Goal: Task Accomplishment & Management: Manage account settings

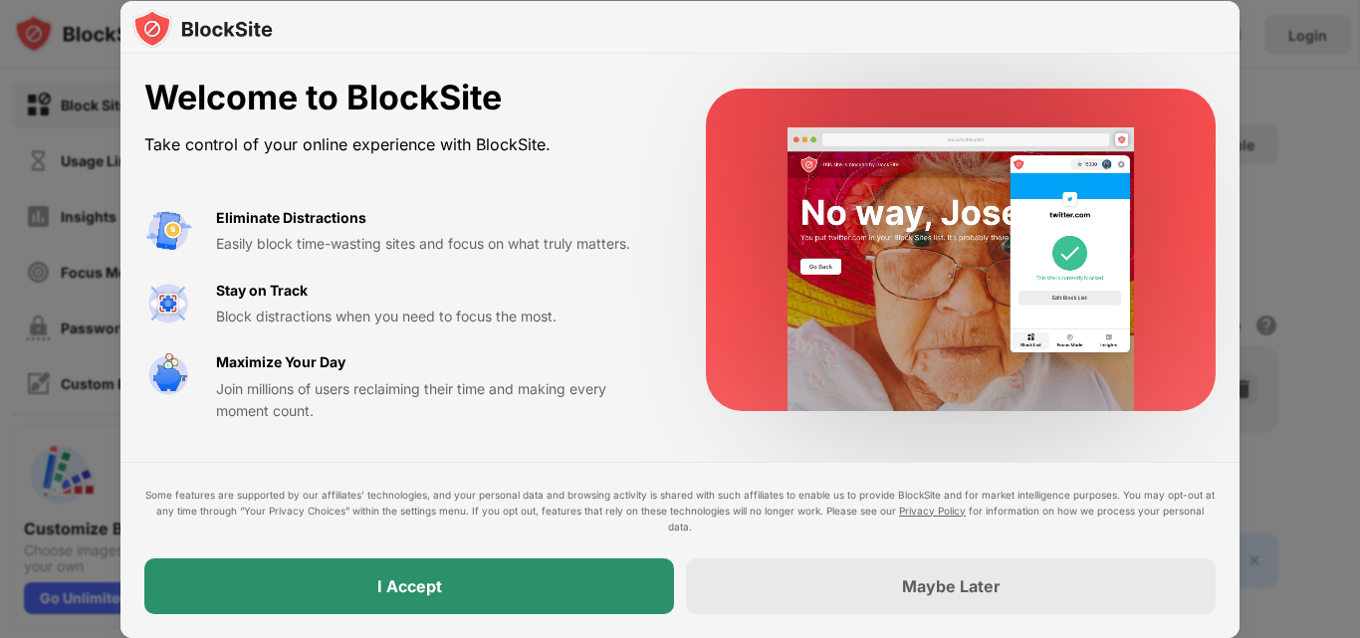
click at [574, 574] on div "I Accept" at bounding box center [409, 586] width 530 height 56
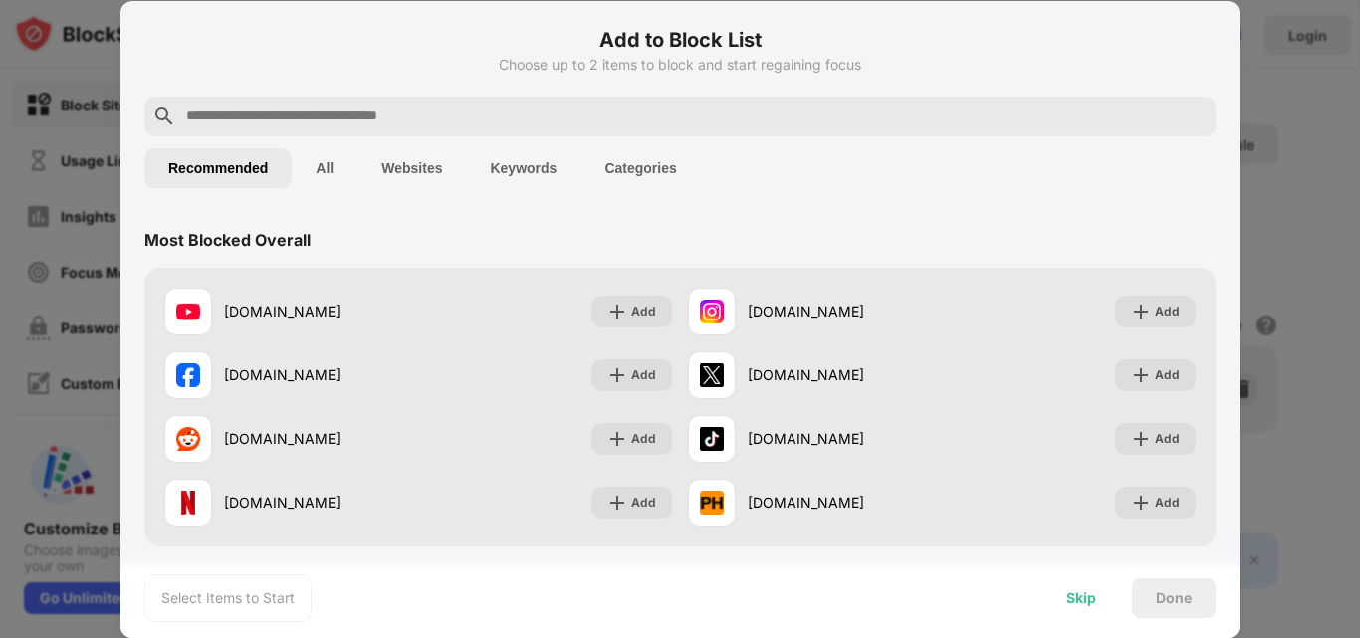
click at [1092, 601] on div "Skip" at bounding box center [1081, 598] width 30 height 16
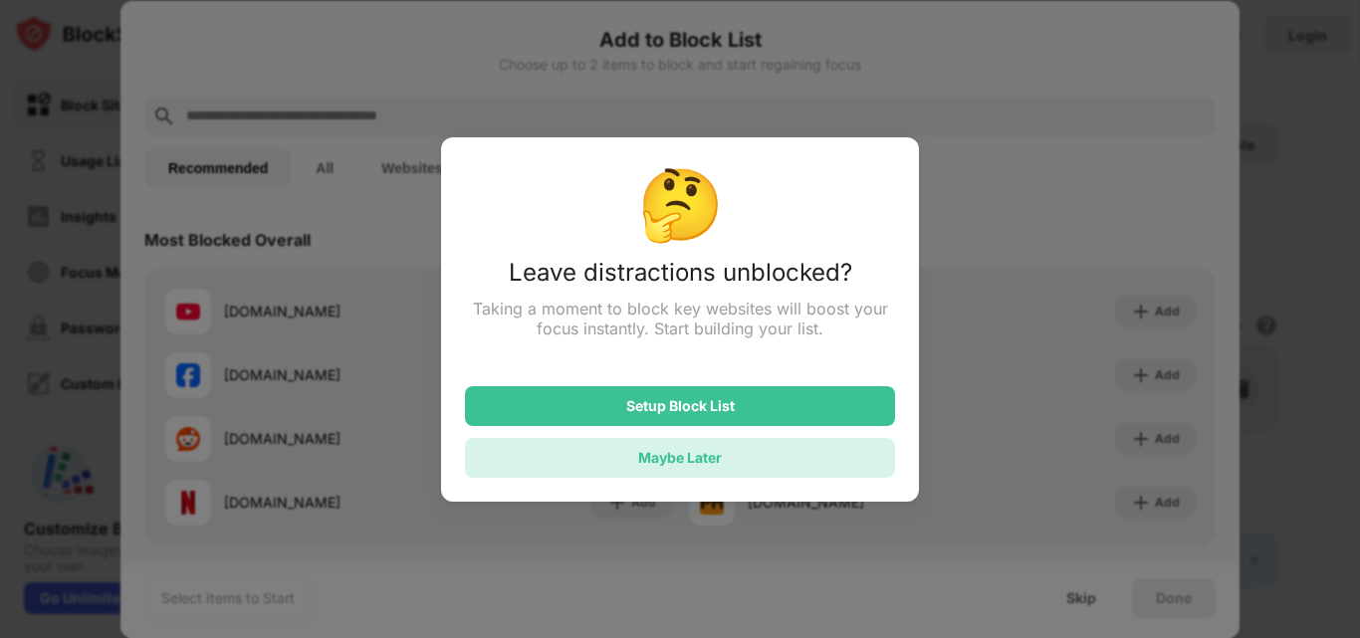
click at [804, 468] on div "Maybe Later" at bounding box center [680, 458] width 430 height 40
